Goal: Find specific page/section: Find specific page/section

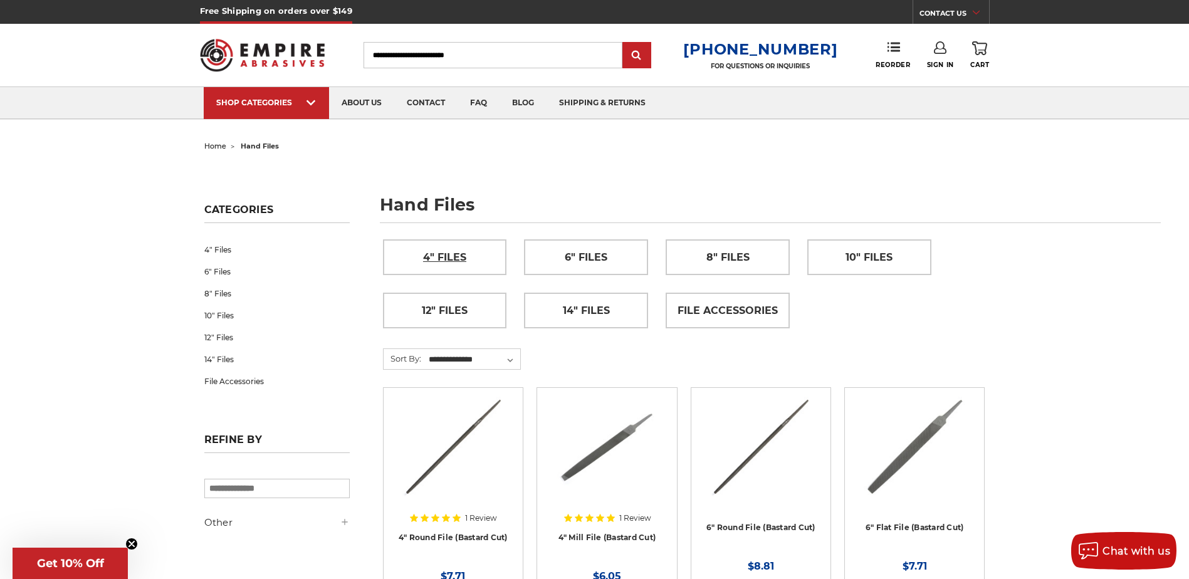
click at [438, 263] on span "4" Files" at bounding box center [444, 257] width 43 height 21
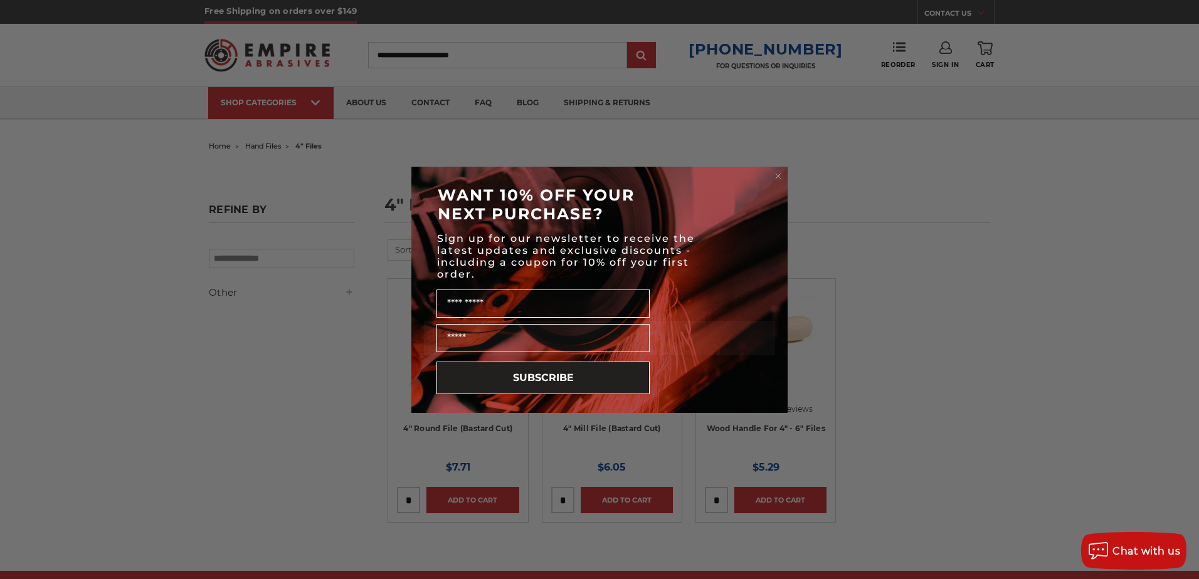
click at [779, 181] on circle "Close dialog" at bounding box center [778, 176] width 12 height 12
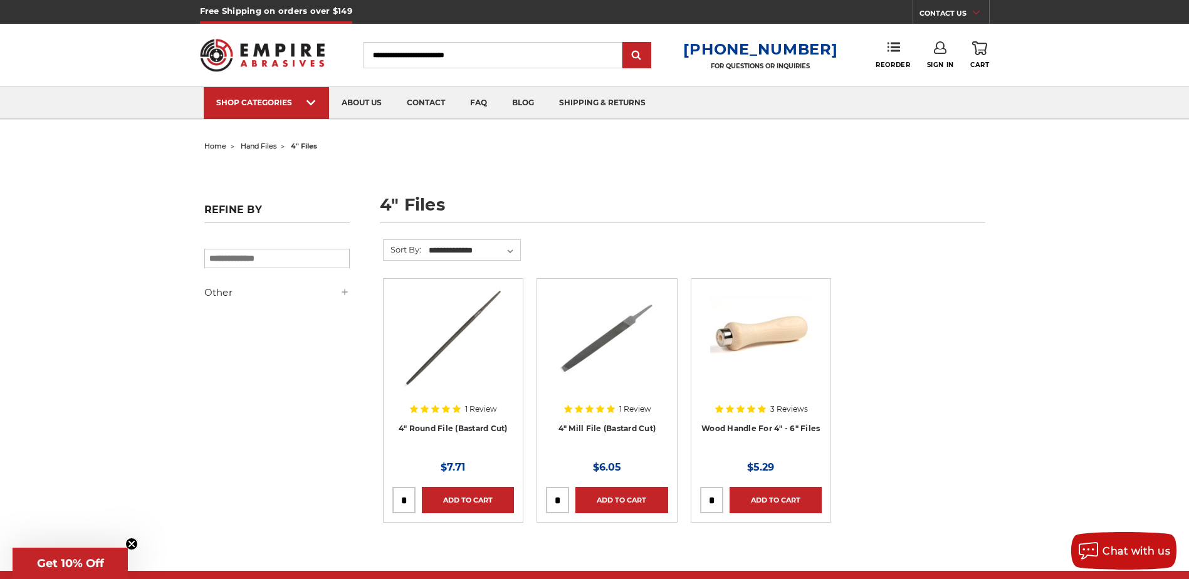
click at [273, 147] on span "hand files" at bounding box center [259, 146] width 36 height 9
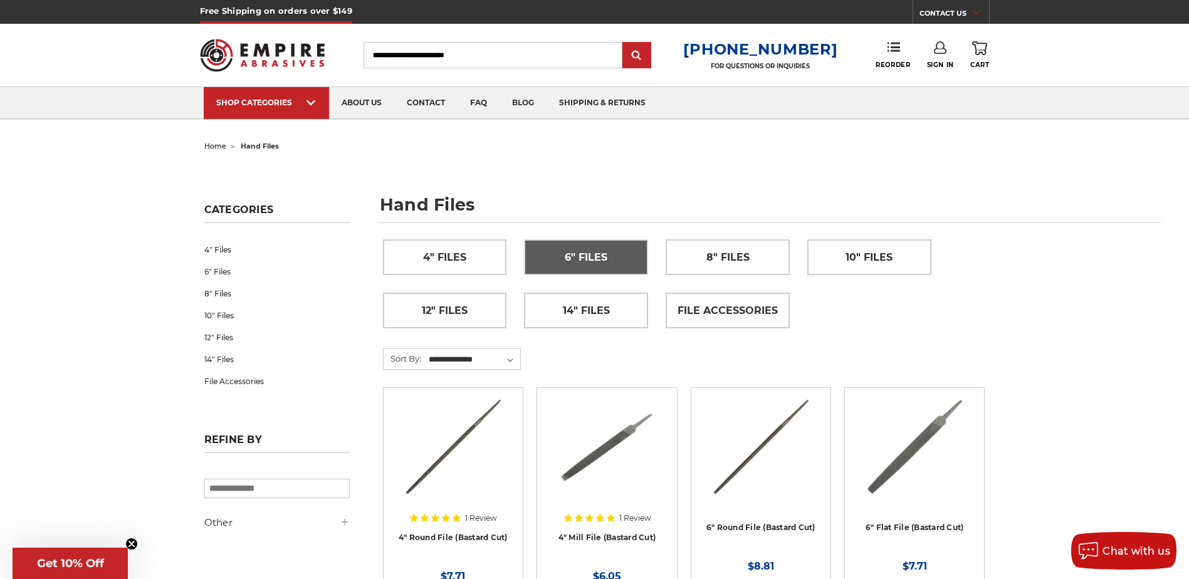
click at [575, 251] on span "6" Files" at bounding box center [586, 257] width 43 height 21
